Goal: Information Seeking & Learning: Learn about a topic

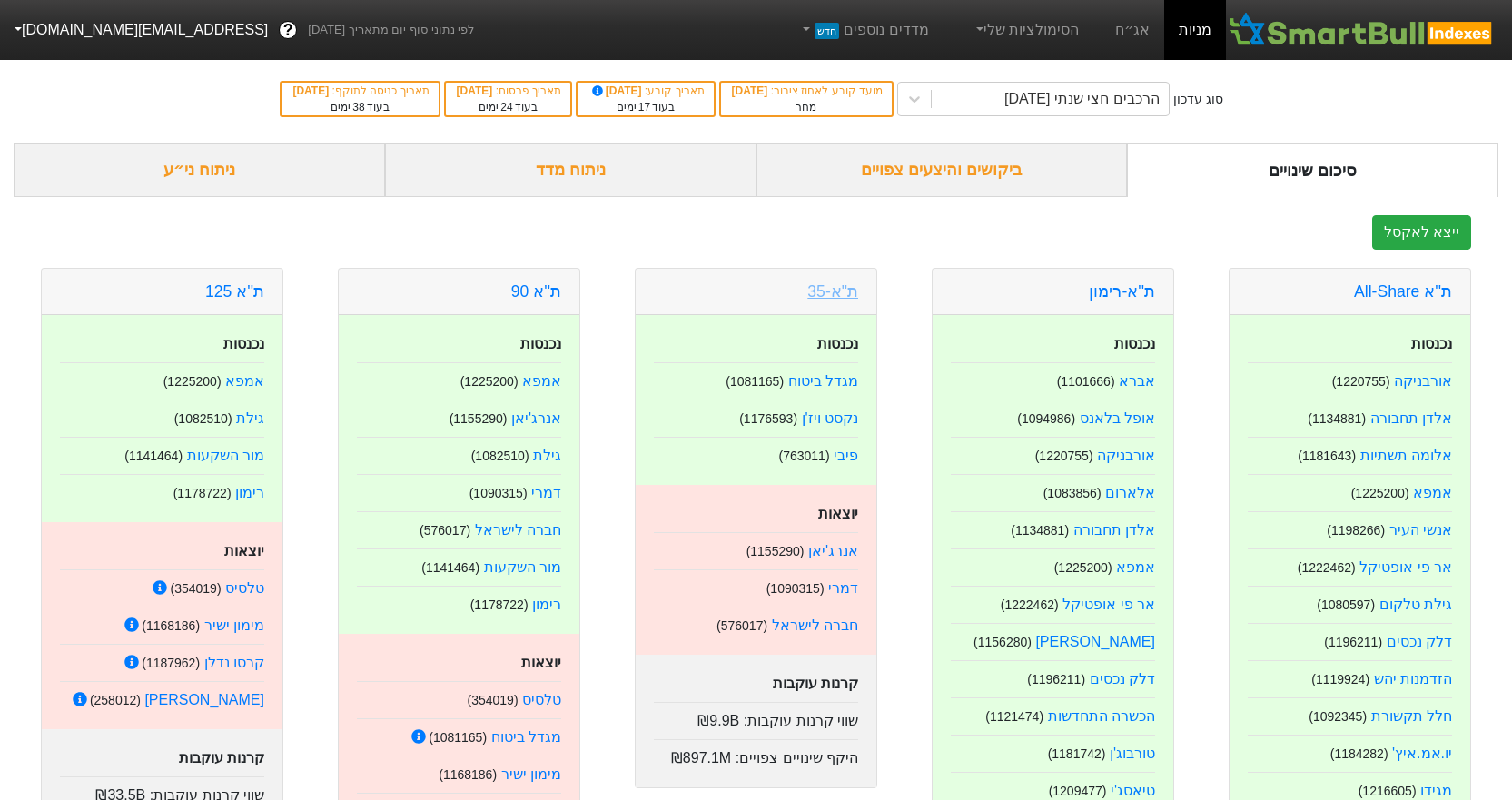
click at [820, 284] on link "ת"א-35" at bounding box center [832, 291] width 51 height 18
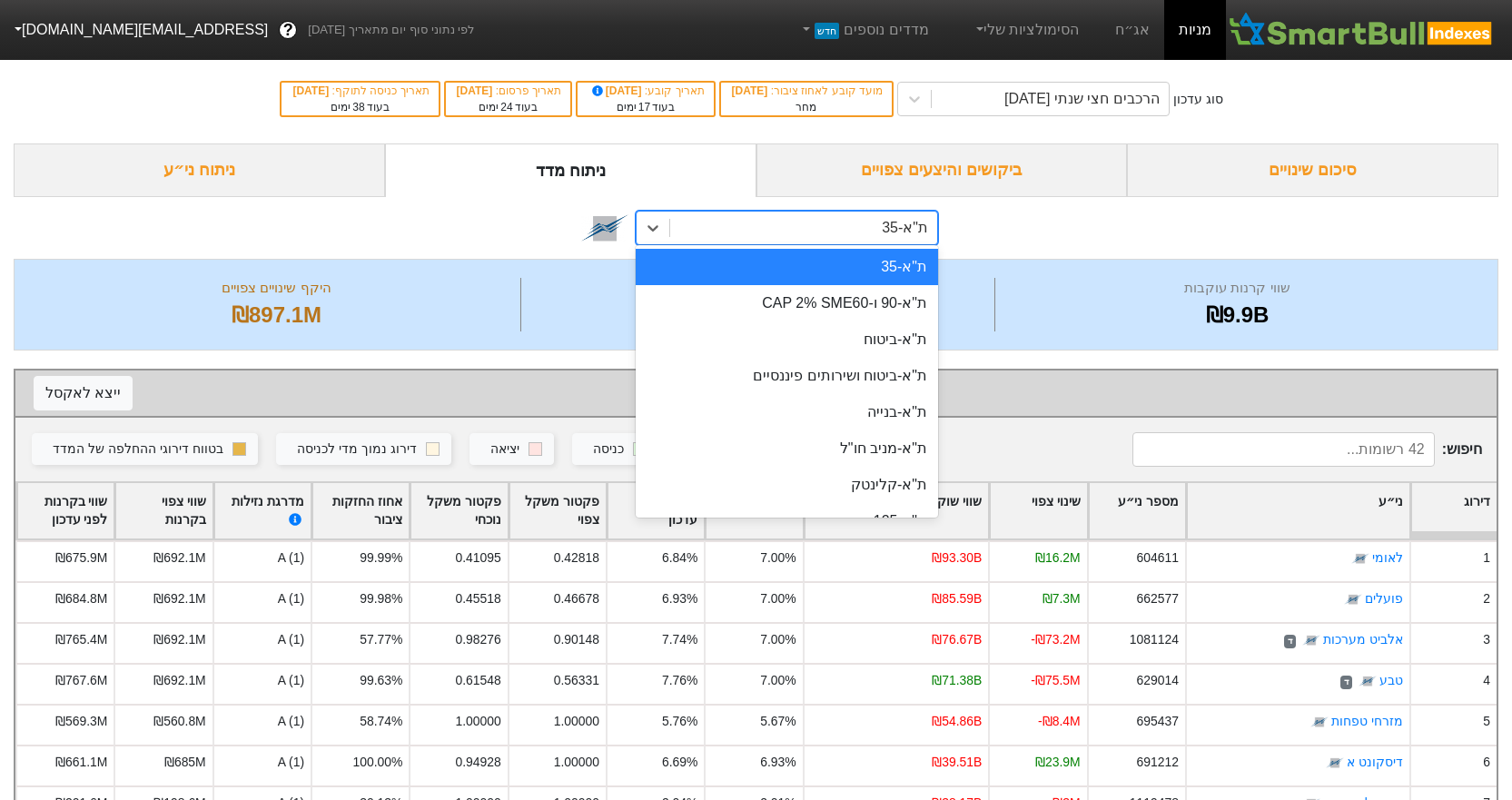
click at [876, 230] on div "ת"א-35" at bounding box center [804, 228] width 267 height 32
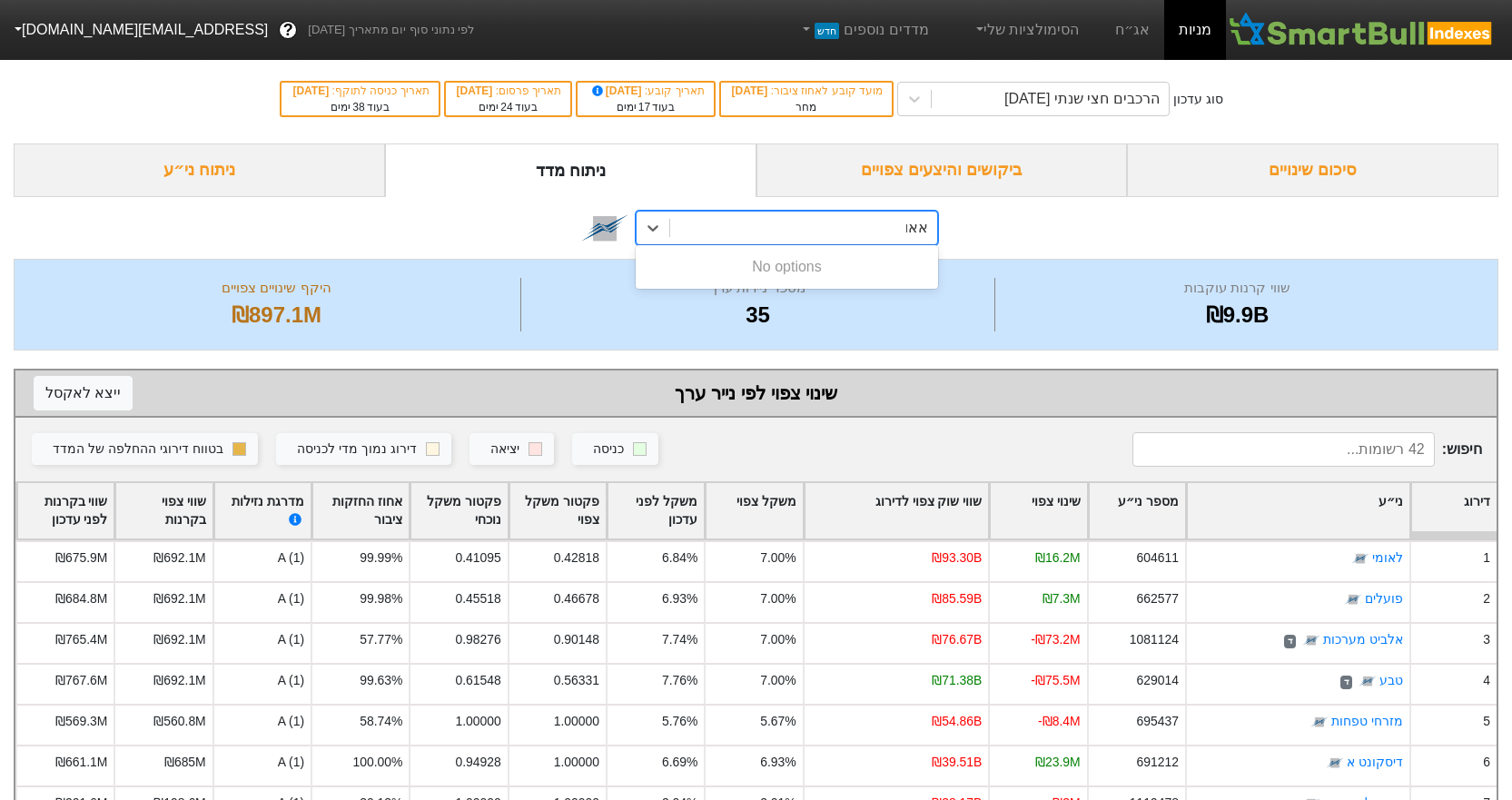
type input "אאו"
click at [932, 177] on div "ביקושים והיצעים צפויים" at bounding box center [942, 170] width 372 height 53
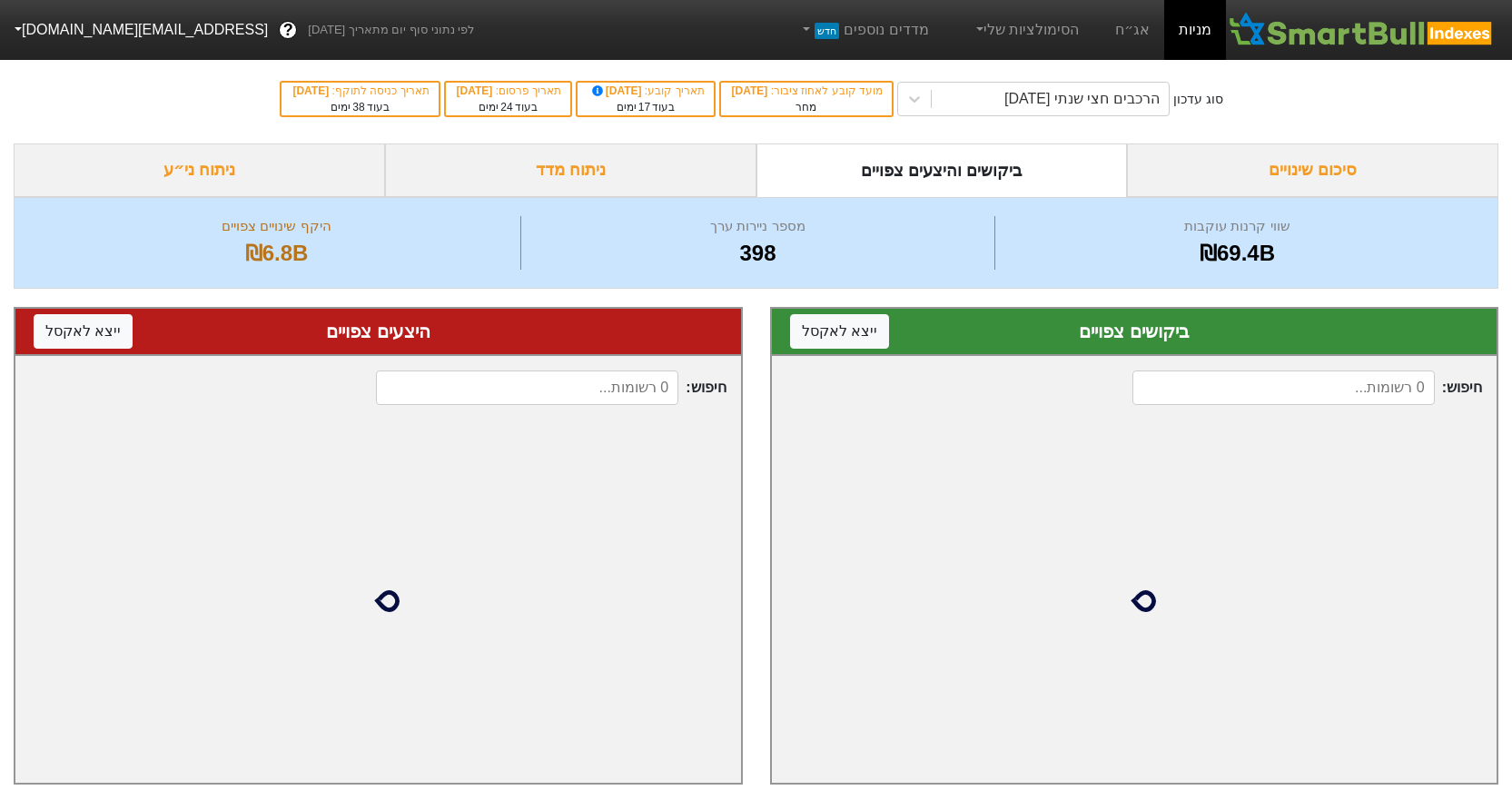
click at [1232, 399] on input at bounding box center [1284, 388] width 303 height 34
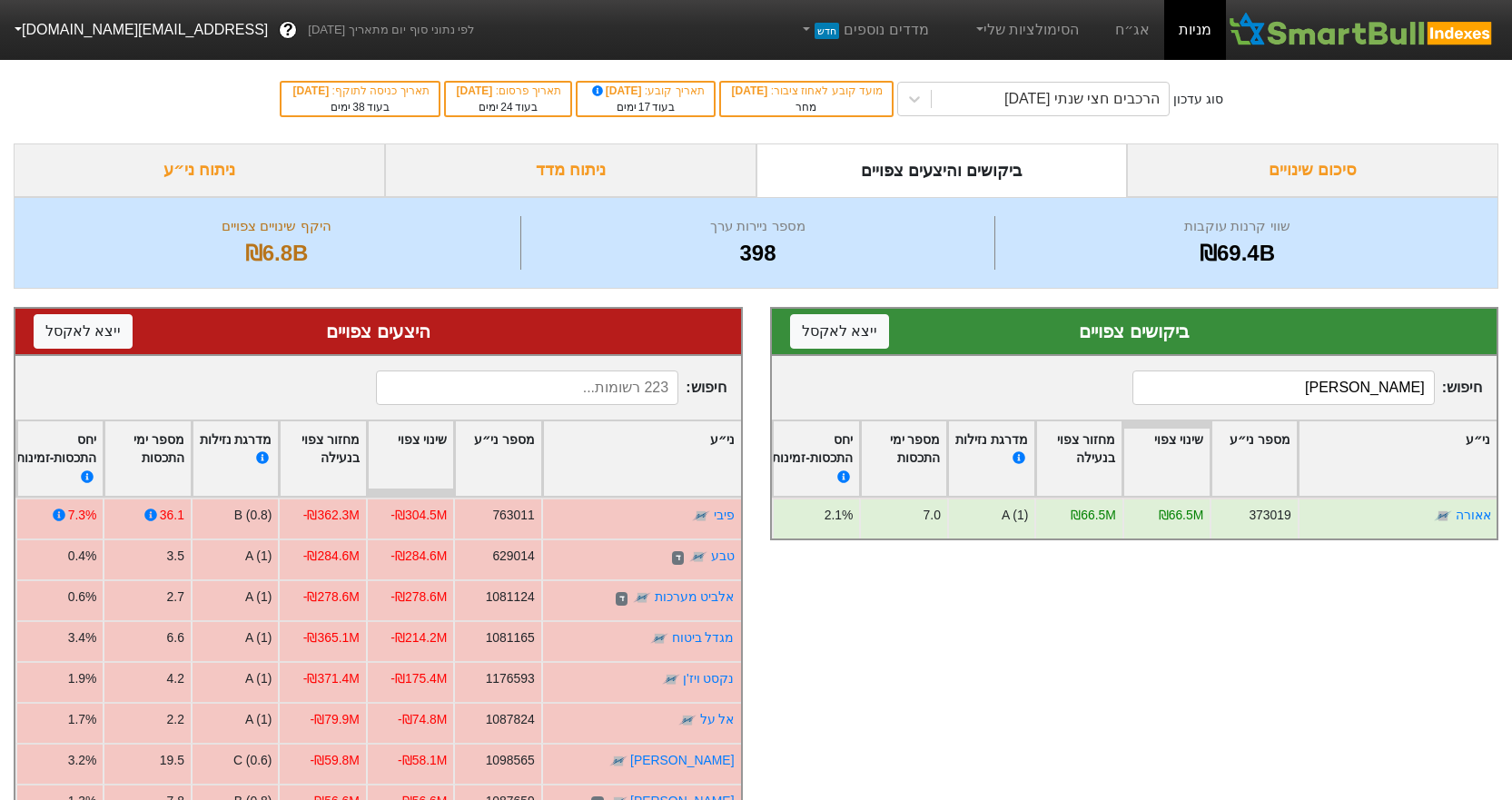
type input "[PERSON_NAME]"
click at [503, 382] on input at bounding box center [527, 388] width 303 height 34
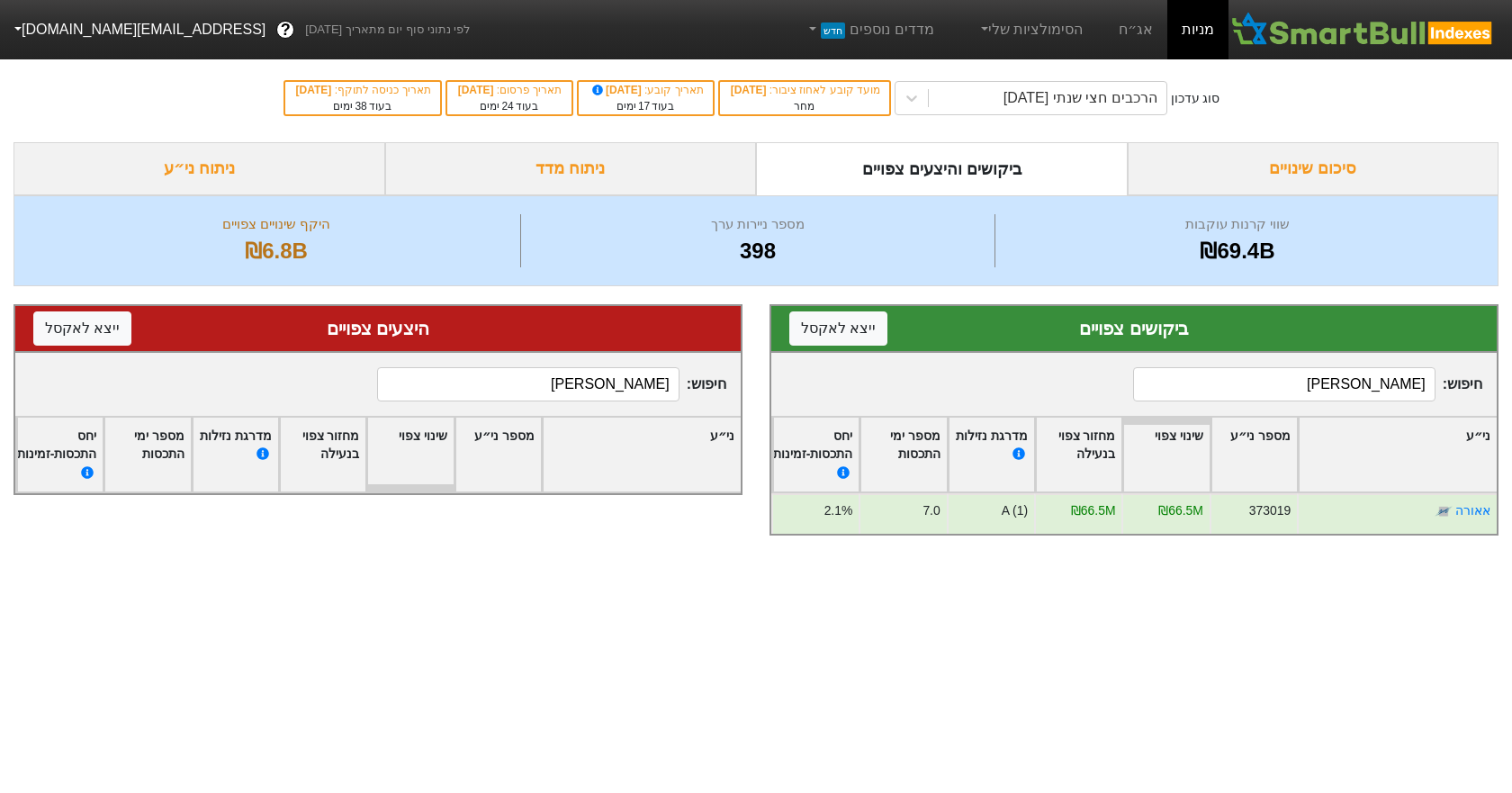
type input "[PERSON_NAME]"
click at [1249, 176] on div "סיכום שינויים" at bounding box center [1313, 168] width 372 height 53
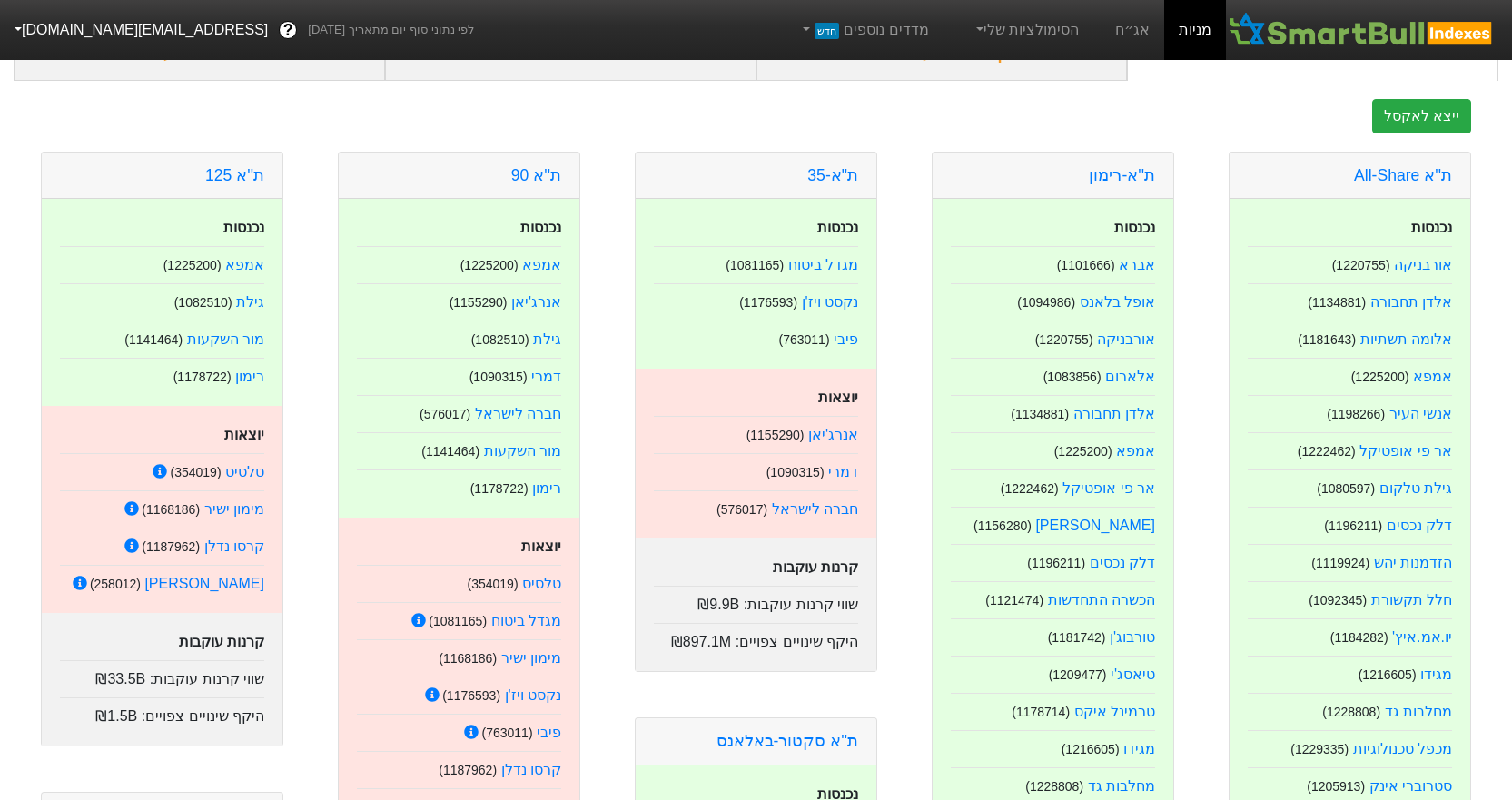
scroll to position [91, 0]
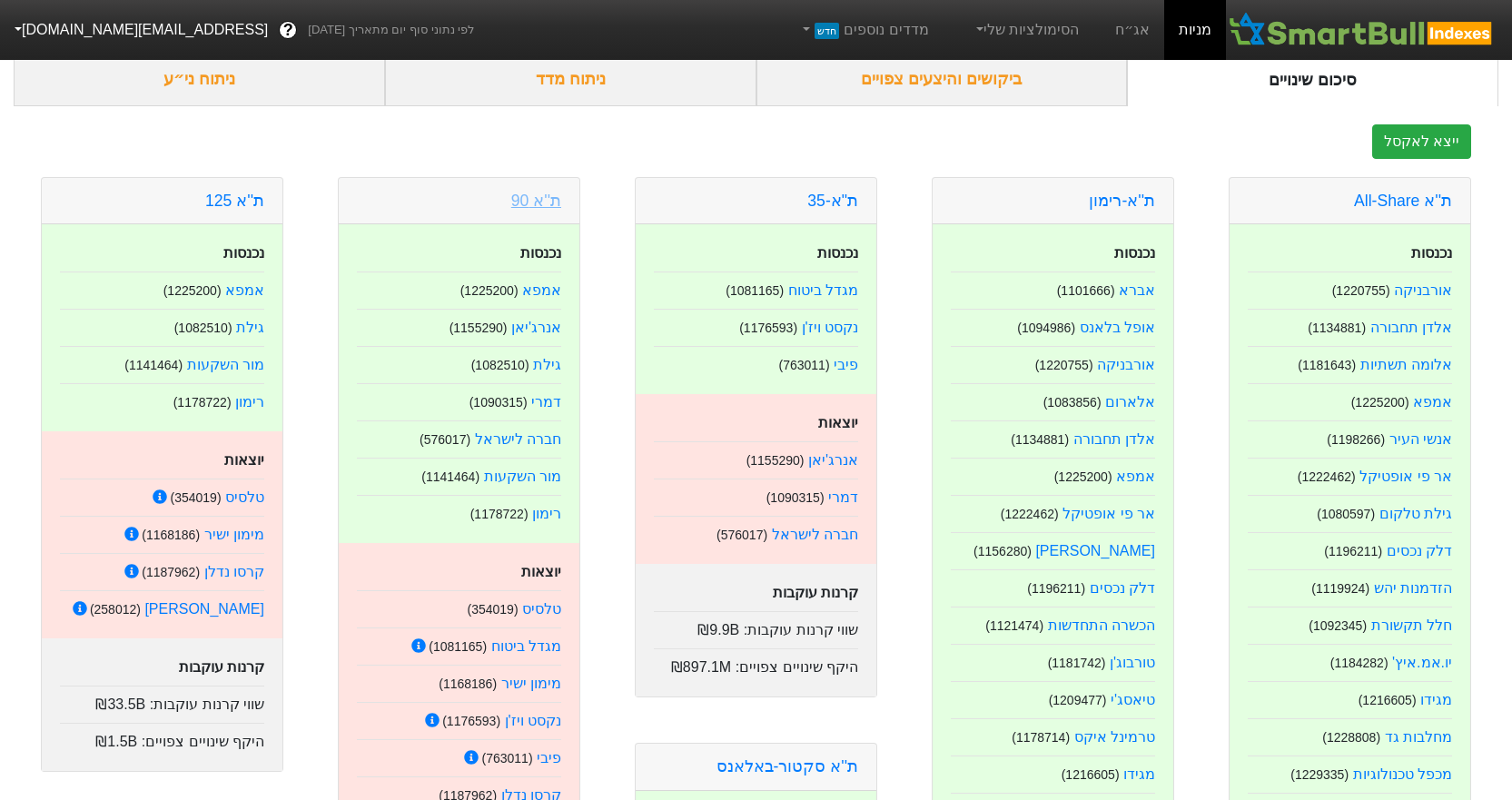
click at [558, 201] on link "ת''א 90" at bounding box center [536, 200] width 50 height 18
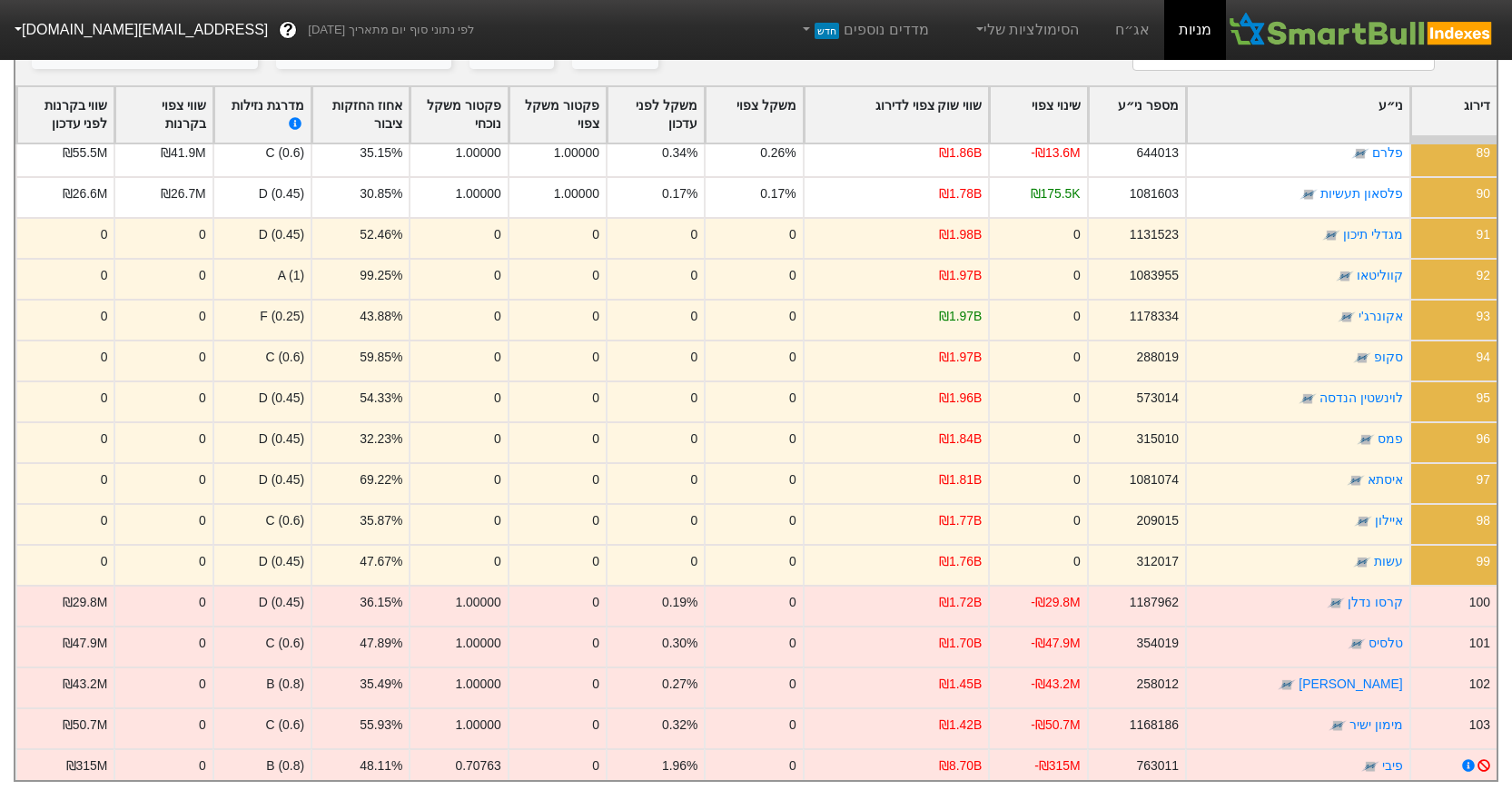
scroll to position [3695, 0]
